Goal: Task Accomplishment & Management: Use online tool/utility

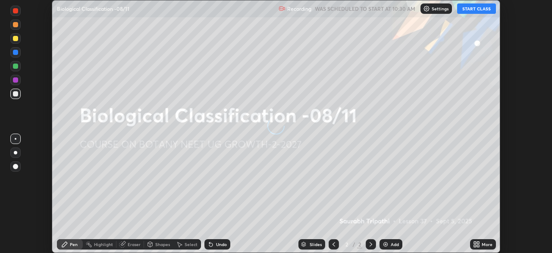
scroll to position [253, 552]
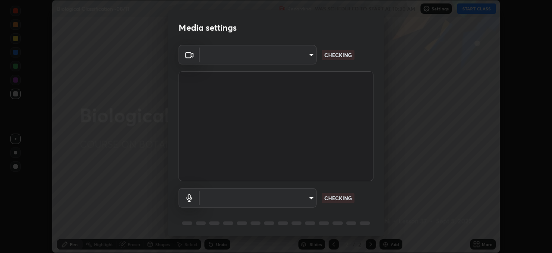
type input "1bc8c760721724c3bb23fa848bc882cb96d251e159a7e377002adb6141e657bd"
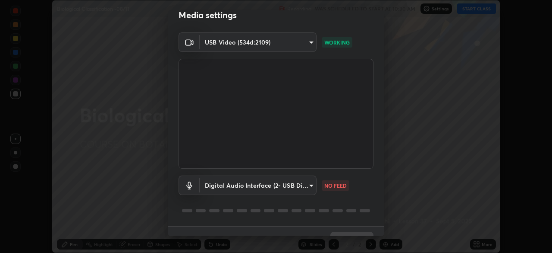
scroll to position [19, 0]
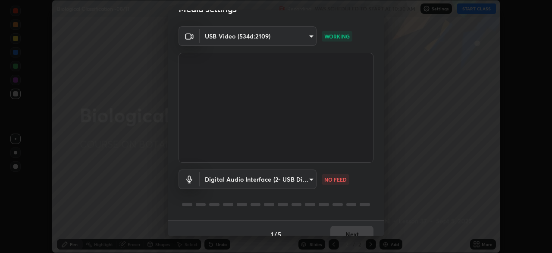
click at [310, 181] on body "Erase all Biological Classification -08/11 Recording WAS SCHEDULED TO START AT …" at bounding box center [276, 126] width 552 height 253
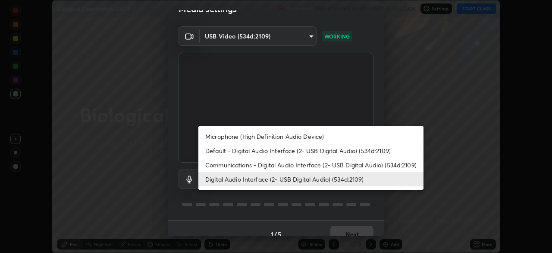
click at [221, 152] on li "Default - Digital Audio Interface (2- USB Digital Audio) (534d:2109)" at bounding box center [311, 150] width 225 height 14
type input "default"
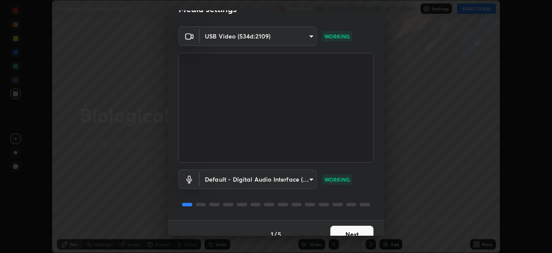
scroll to position [31, 0]
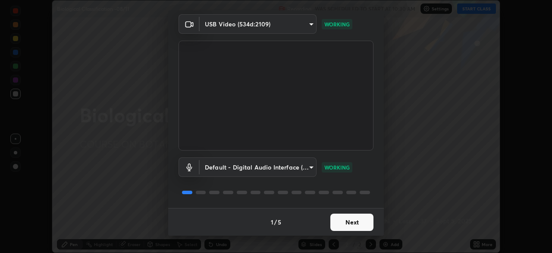
click at [344, 223] on button "Next" at bounding box center [352, 221] width 43 height 17
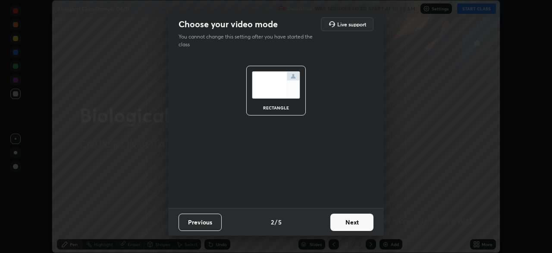
click at [354, 221] on button "Next" at bounding box center [352, 221] width 43 height 17
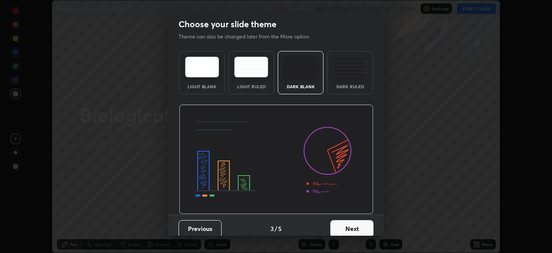
click at [346, 71] on img at bounding box center [350, 67] width 34 height 21
click at [350, 227] on button "Next" at bounding box center [352, 228] width 43 height 17
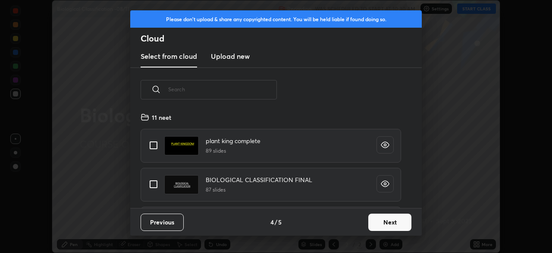
click at [388, 220] on button "Next" at bounding box center [390, 221] width 43 height 17
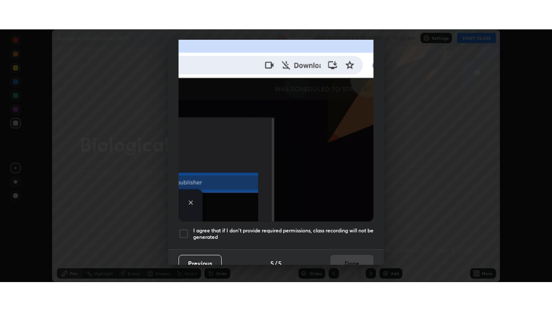
scroll to position [207, 0]
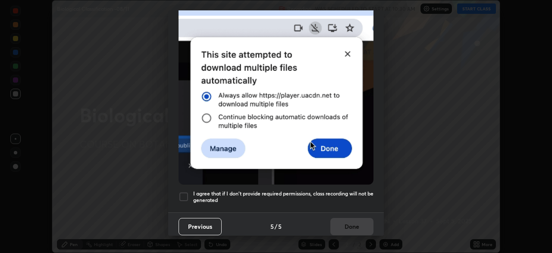
click at [184, 192] on div at bounding box center [184, 196] width 10 height 10
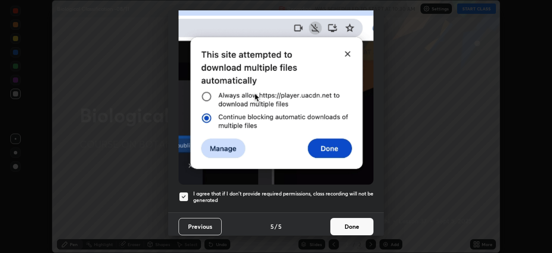
click at [341, 220] on button "Done" at bounding box center [352, 226] width 43 height 17
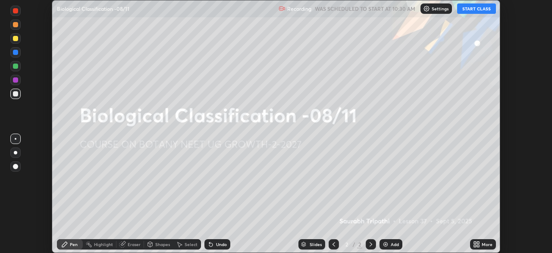
click at [478, 243] on icon at bounding box center [478, 242] width 2 height 2
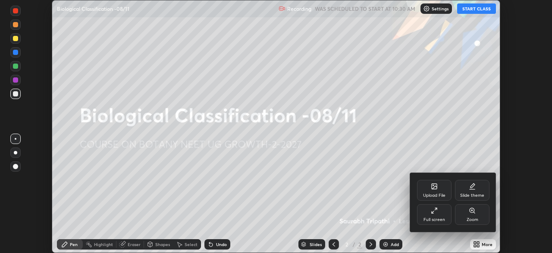
click at [436, 217] on div "Full screen" at bounding box center [435, 219] width 22 height 4
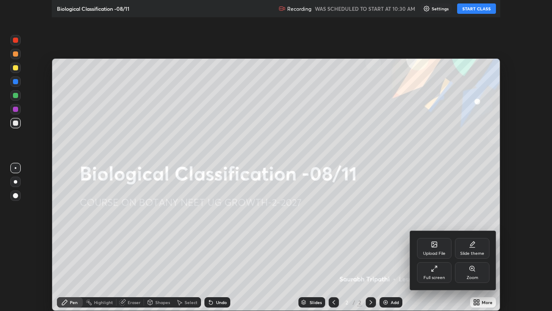
scroll to position [311, 552]
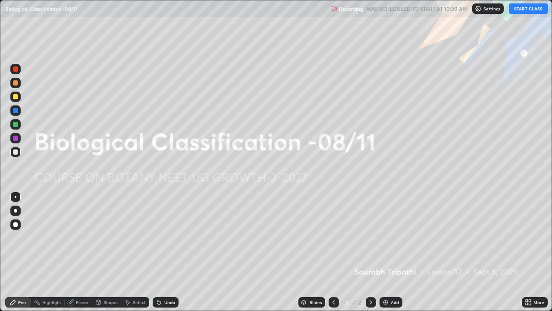
click at [518, 8] on button "START CLASS" at bounding box center [528, 8] width 39 height 10
click at [523, 9] on button "START CLASS" at bounding box center [528, 8] width 39 height 10
click at [528, 10] on button "End Class" at bounding box center [530, 8] width 35 height 10
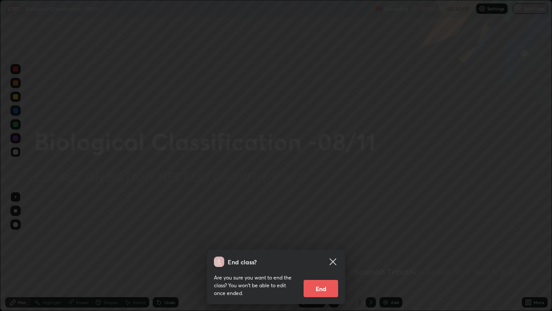
click at [442, 74] on div "End class? Are you sure you want to end the class? You won’t be able to edit on…" at bounding box center [276, 155] width 552 height 311
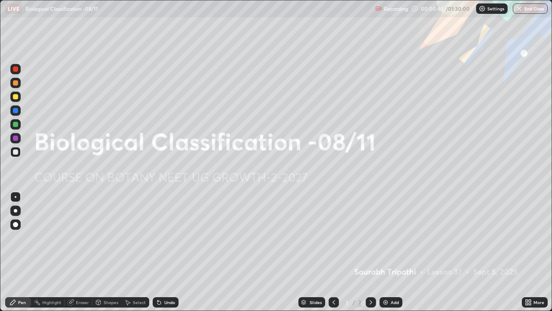
click at [483, 9] on img at bounding box center [482, 8] width 7 height 7
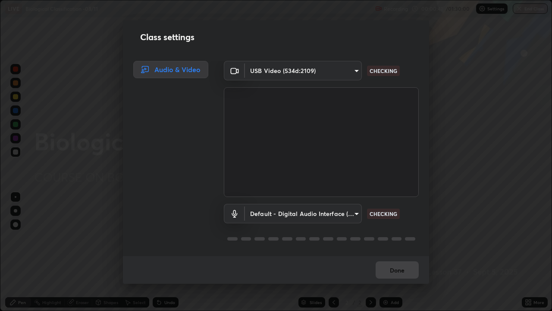
scroll to position [1, 0]
click at [296, 215] on body "Erase all LIVE Biological Classification -08/11 Recording 00:00:45 / 01:30:00 S…" at bounding box center [276, 155] width 552 height 311
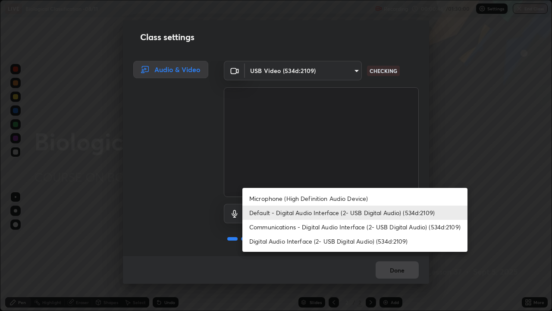
click at [292, 241] on li "Digital Audio Interface (2- USB Digital Audio) (534d:2109)" at bounding box center [355, 241] width 225 height 14
type input "1918f708b987fa0595dc9586349fa6393aff4c3e10ee40660038fb12667bac0b"
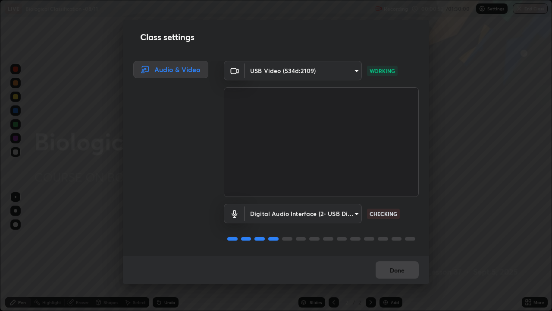
click at [397, 252] on div "Done" at bounding box center [276, 270] width 306 height 28
click at [399, 252] on button "Done" at bounding box center [397, 269] width 43 height 17
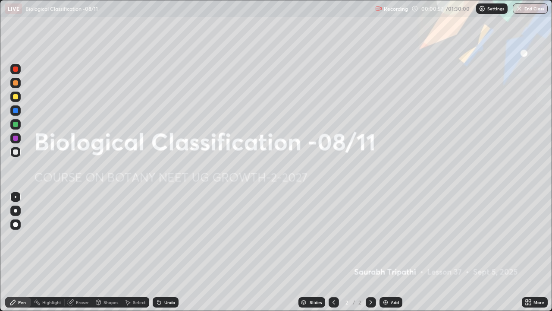
click at [530, 252] on icon at bounding box center [530, 301] width 2 height 2
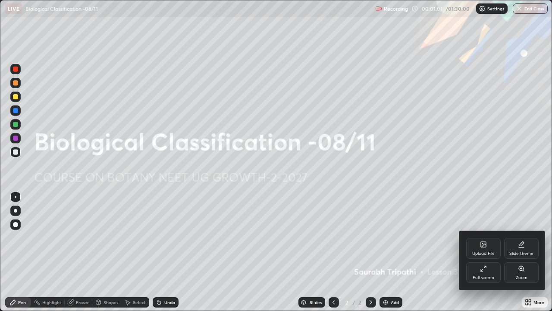
click at [483, 246] on icon at bounding box center [483, 244] width 5 height 5
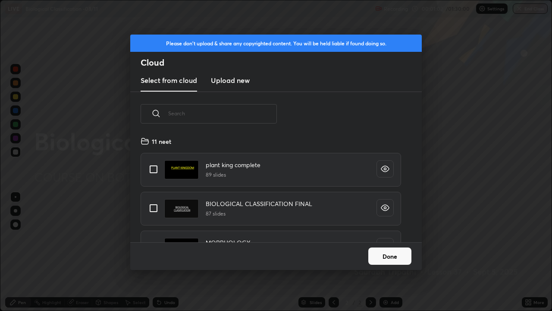
scroll to position [106, 277]
click at [158, 170] on input "grid" at bounding box center [154, 169] width 18 height 18
checkbox input "true"
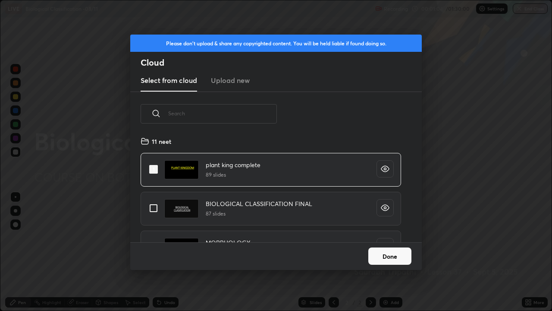
click at [395, 252] on button "Done" at bounding box center [390, 255] width 43 height 17
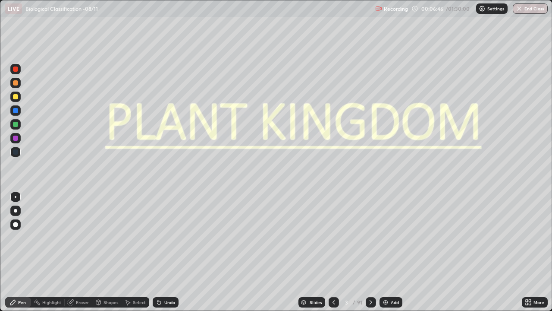
click at [14, 223] on div at bounding box center [15, 224] width 5 height 5
click at [16, 97] on div at bounding box center [15, 96] width 5 height 5
click at [16, 110] on div at bounding box center [15, 110] width 5 height 5
click at [311, 252] on div "Slides" at bounding box center [316, 302] width 12 height 4
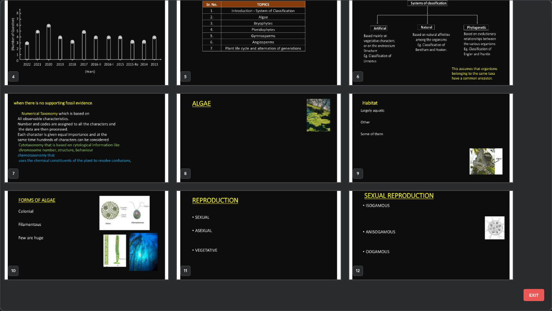
scroll to position [0, 0]
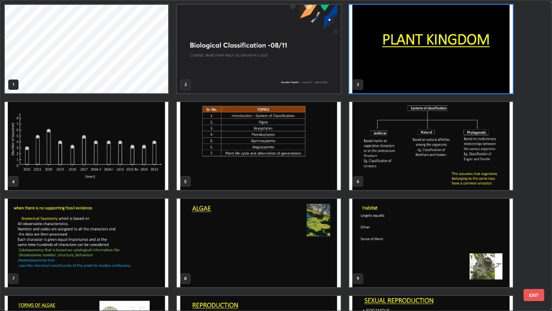
click at [234, 71] on img "grid" at bounding box center [259, 49] width 164 height 88
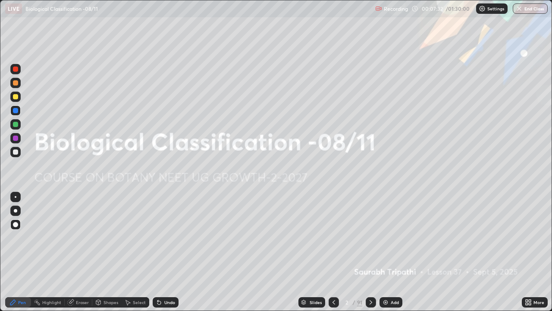
click at [530, 252] on icon at bounding box center [530, 304] width 2 height 2
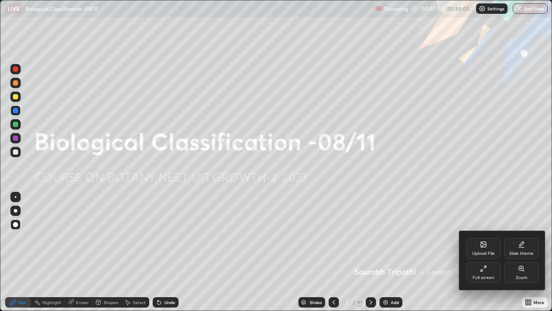
click at [483, 248] on div "Upload File" at bounding box center [484, 248] width 35 height 21
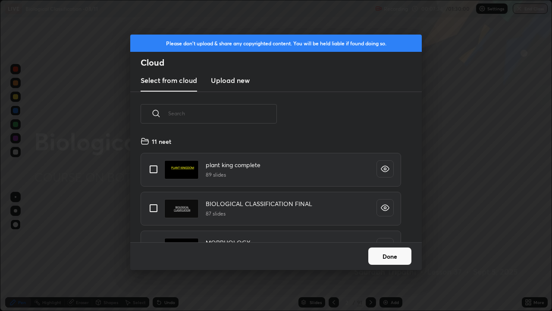
scroll to position [106, 277]
click at [156, 210] on input "grid" at bounding box center [154, 208] width 18 height 18
checkbox input "true"
click at [385, 252] on button "Done" at bounding box center [390, 255] width 43 height 17
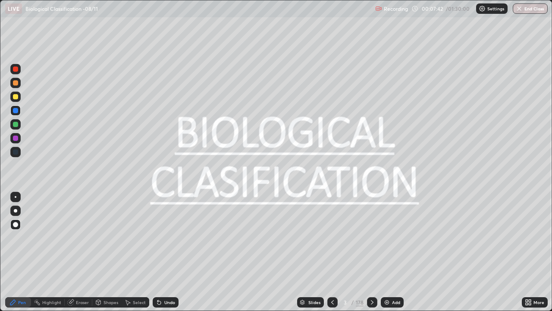
click at [314, 252] on div "Slides" at bounding box center [315, 302] width 12 height 4
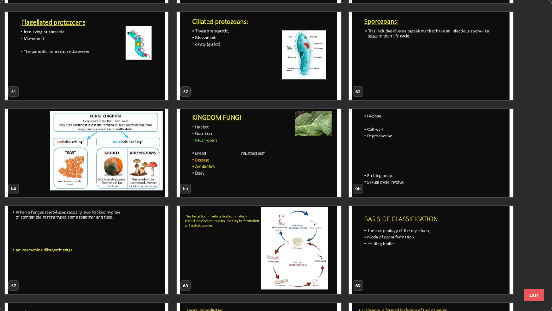
scroll to position [1934, 0]
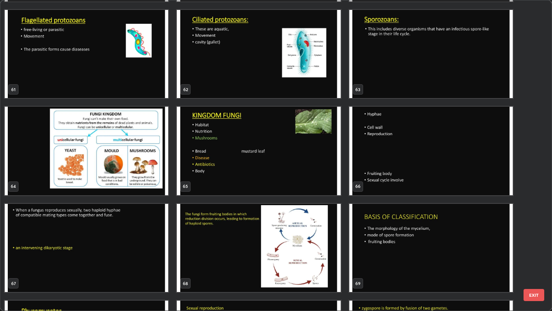
click at [412, 164] on img "grid" at bounding box center [432, 151] width 164 height 88
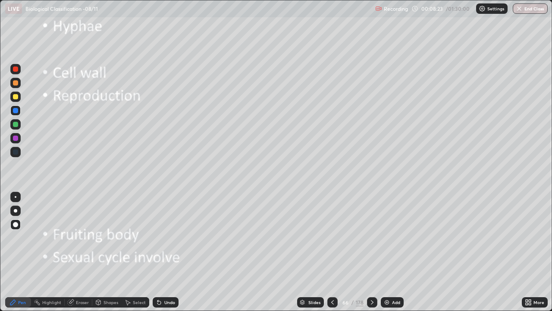
click at [370, 252] on icon at bounding box center [372, 302] width 7 height 7
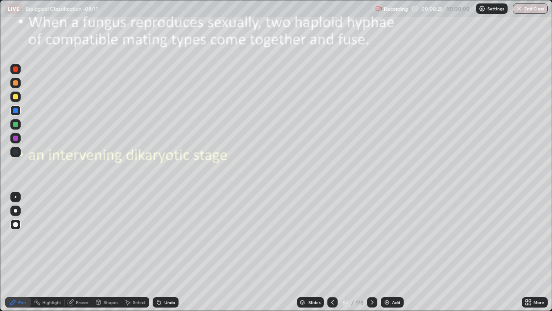
click at [331, 252] on icon at bounding box center [332, 302] width 3 height 4
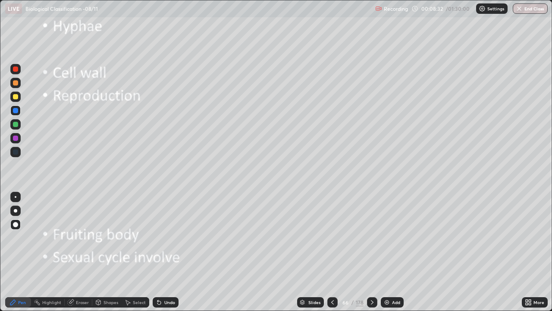
click at [392, 252] on div "Add" at bounding box center [396, 302] width 8 height 4
click at [18, 98] on div at bounding box center [15, 97] width 10 height 10
click at [388, 252] on img at bounding box center [387, 302] width 7 height 7
click at [16, 99] on div at bounding box center [15, 96] width 5 height 5
click at [370, 252] on icon at bounding box center [372, 302] width 7 height 7
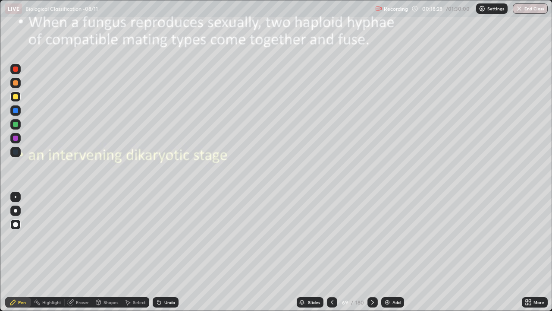
click at [373, 252] on icon at bounding box center [372, 302] width 7 height 7
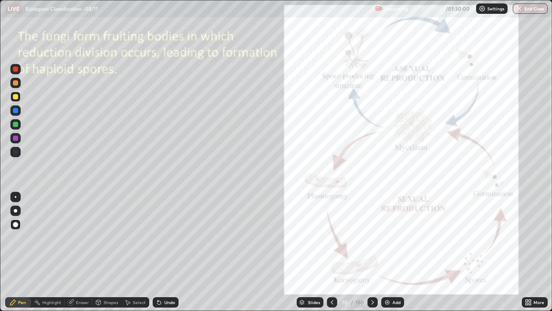
click at [370, 252] on icon at bounding box center [372, 302] width 7 height 7
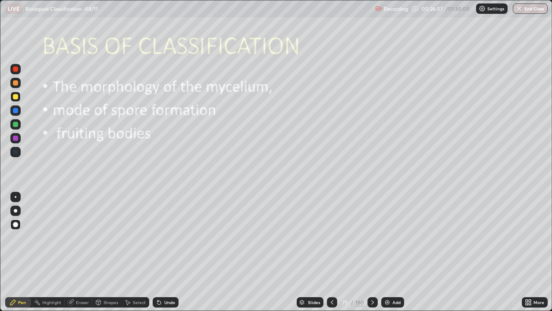
click at [371, 252] on icon at bounding box center [372, 302] width 7 height 7
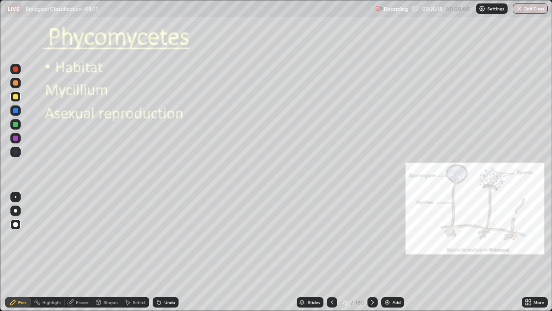
click at [16, 95] on div at bounding box center [15, 96] width 5 height 5
click at [17, 112] on div at bounding box center [15, 110] width 5 height 5
click at [18, 111] on div at bounding box center [15, 110] width 5 height 5
click at [18, 98] on div at bounding box center [15, 97] width 10 height 10
click at [15, 111] on div at bounding box center [15, 110] width 5 height 5
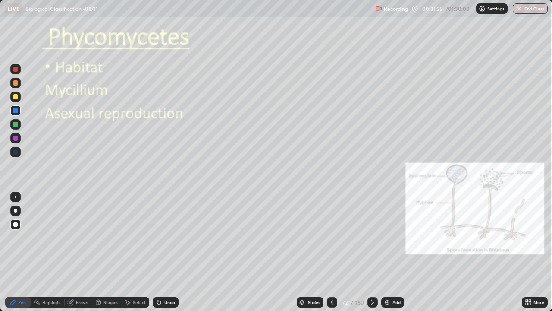
click at [15, 210] on div at bounding box center [15, 210] width 3 height 3
click at [18, 98] on div at bounding box center [15, 97] width 10 height 10
click at [77, 252] on div "Eraser" at bounding box center [79, 302] width 28 height 10
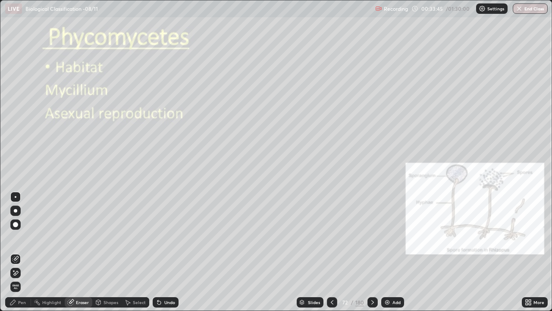
click at [21, 252] on div "Pen" at bounding box center [22, 302] width 8 height 4
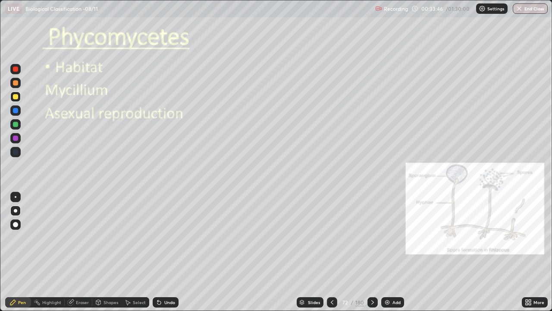
click at [14, 225] on div at bounding box center [15, 224] width 5 height 5
click at [372, 252] on icon at bounding box center [372, 302] width 7 height 7
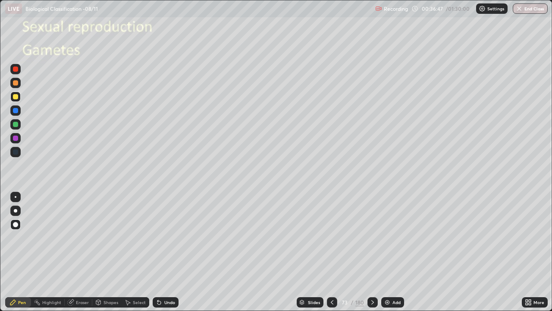
click at [15, 97] on div at bounding box center [15, 96] width 5 height 5
click at [332, 252] on icon at bounding box center [332, 302] width 7 height 7
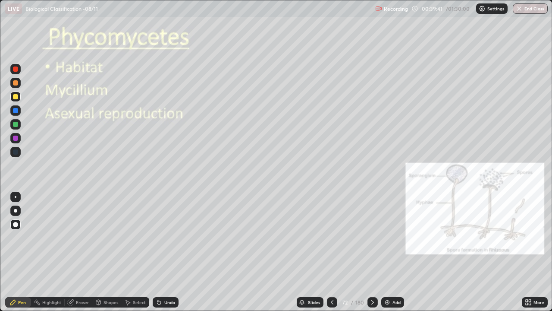
click at [372, 252] on icon at bounding box center [372, 302] width 7 height 7
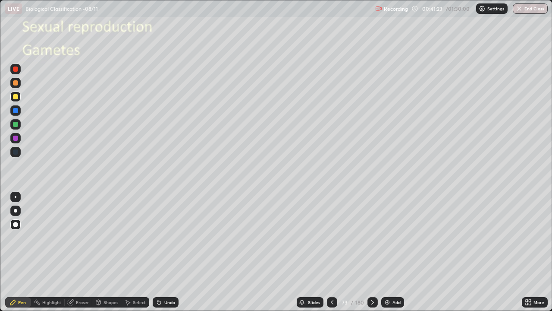
click at [13, 95] on div at bounding box center [15, 97] width 10 height 10
click at [18, 126] on div at bounding box center [15, 124] width 10 height 10
click at [18, 193] on div at bounding box center [15, 197] width 10 height 10
click at [15, 95] on div at bounding box center [15, 96] width 5 height 5
click at [331, 252] on icon at bounding box center [332, 302] width 7 height 7
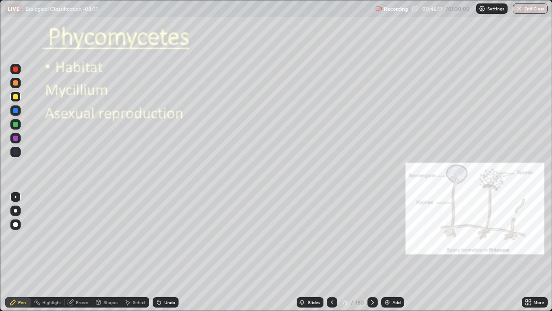
click at [333, 252] on icon at bounding box center [332, 302] width 7 height 7
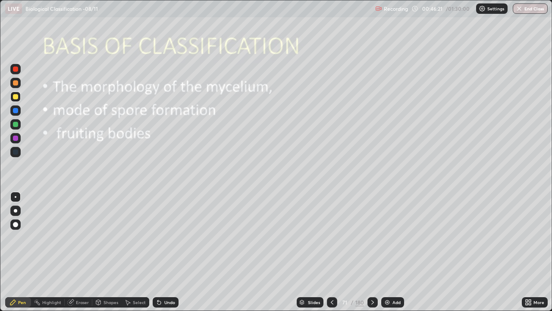
click at [331, 252] on icon at bounding box center [332, 302] width 7 height 7
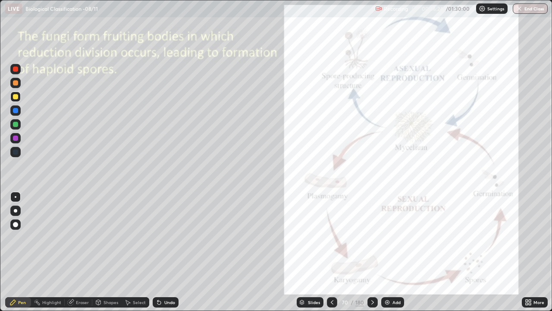
click at [331, 252] on icon at bounding box center [332, 302] width 7 height 7
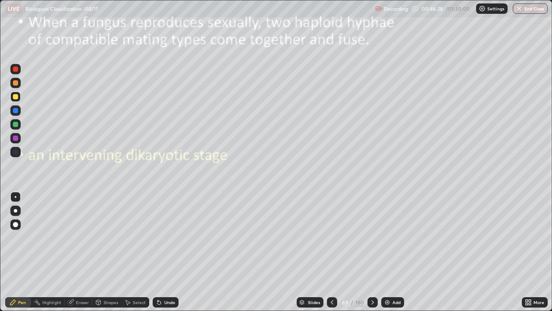
click at [331, 252] on icon at bounding box center [332, 302] width 7 height 7
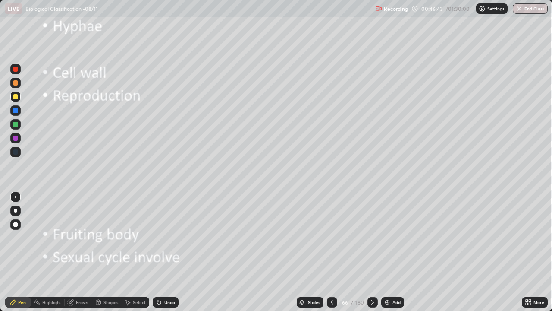
click at [371, 252] on icon at bounding box center [372, 302] width 7 height 7
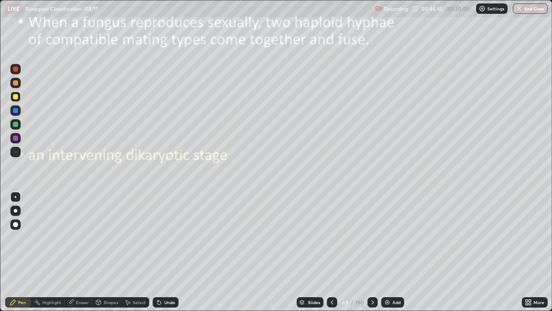
click at [373, 252] on icon at bounding box center [372, 302] width 7 height 7
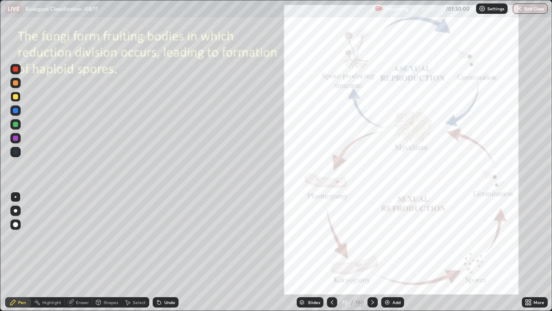
click at [372, 252] on icon at bounding box center [372, 302] width 7 height 7
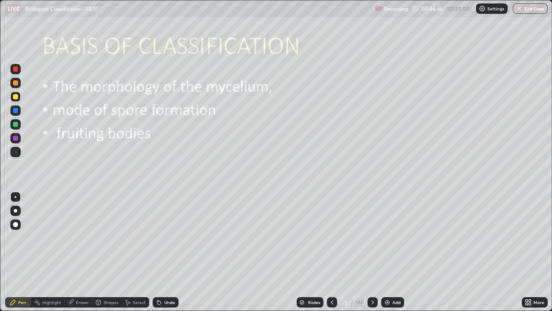
click at [372, 252] on icon at bounding box center [372, 302] width 7 height 7
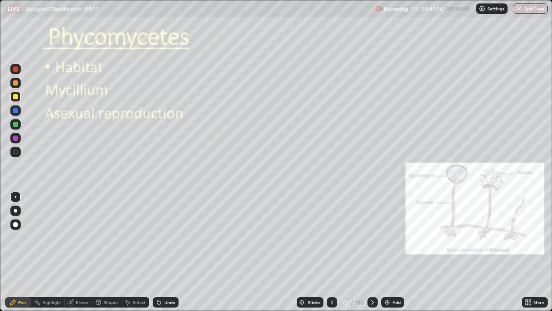
click at [373, 252] on icon at bounding box center [372, 302] width 7 height 7
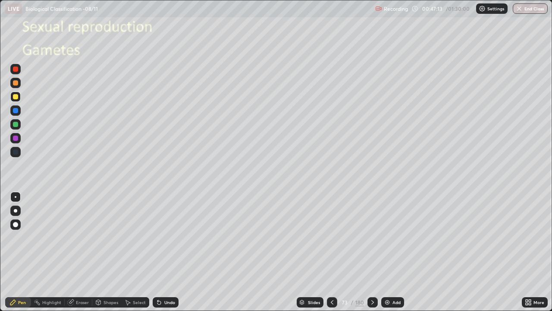
click at [371, 252] on icon at bounding box center [372, 302] width 7 height 7
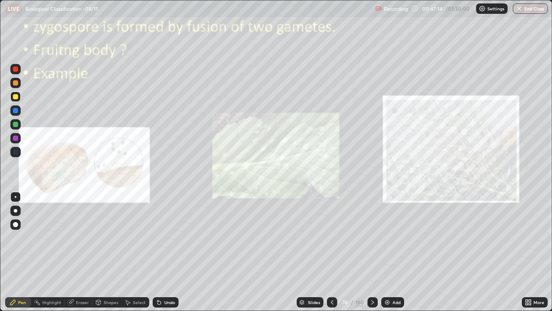
click at [330, 252] on icon at bounding box center [332, 302] width 7 height 7
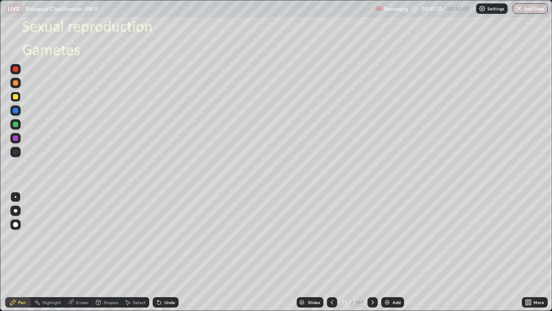
click at [370, 252] on div at bounding box center [373, 302] width 10 height 10
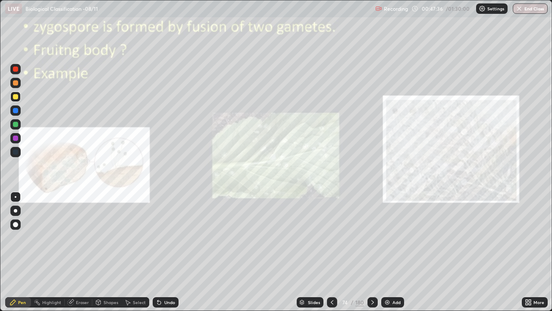
click at [332, 252] on icon at bounding box center [332, 302] width 3 height 4
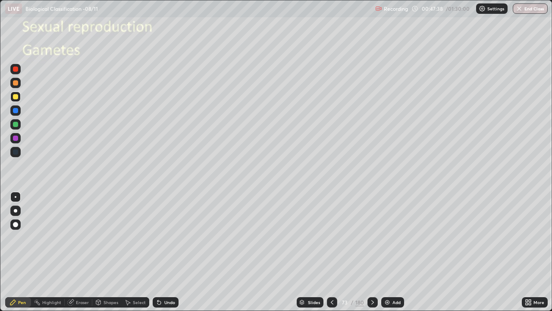
click at [373, 252] on icon at bounding box center [373, 302] width 3 height 4
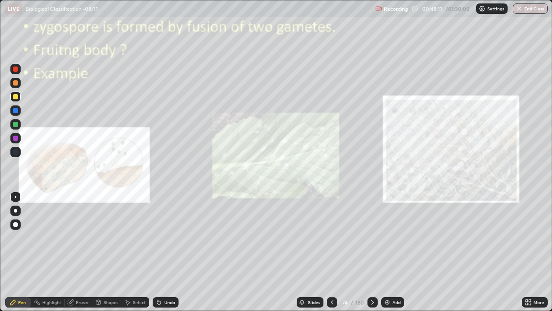
click at [168, 252] on div "Undo" at bounding box center [169, 302] width 11 height 4
click at [167, 252] on div "Undo" at bounding box center [166, 302] width 26 height 10
click at [15, 209] on div at bounding box center [15, 210] width 3 height 3
click at [16, 83] on div at bounding box center [15, 82] width 5 height 5
click at [16, 98] on div at bounding box center [15, 96] width 5 height 5
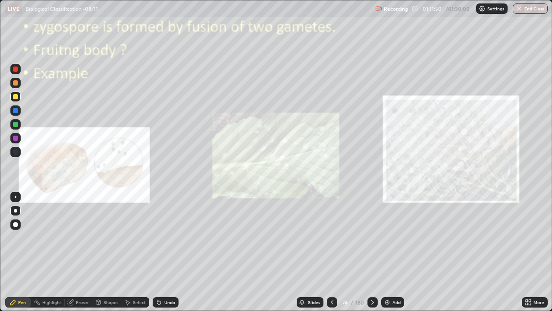
click at [331, 252] on icon at bounding box center [332, 302] width 7 height 7
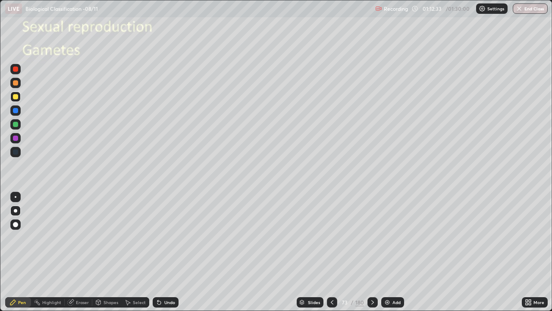
click at [525, 9] on button "End Class" at bounding box center [530, 8] width 35 height 10
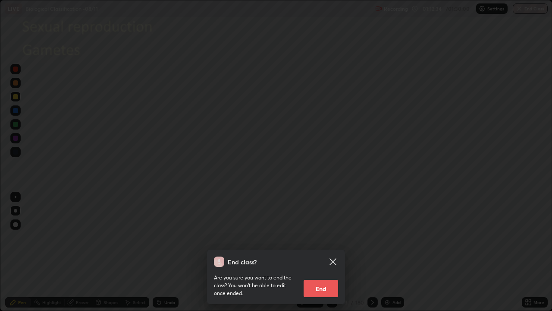
click at [322, 252] on button "End" at bounding box center [321, 288] width 35 height 17
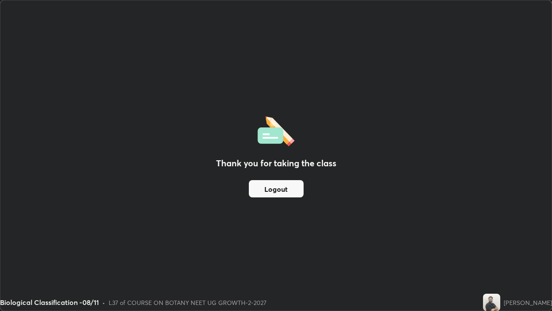
click at [280, 193] on button "Logout" at bounding box center [276, 188] width 55 height 17
